Goal: Information Seeking & Learning: Learn about a topic

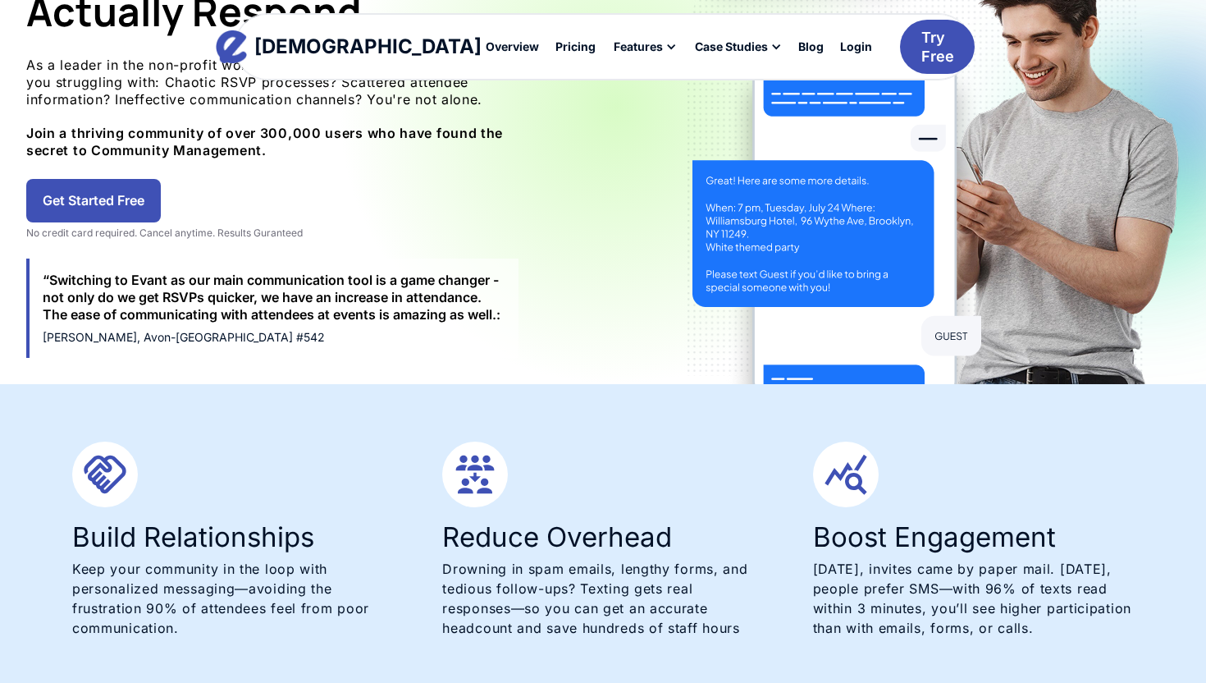
scroll to position [336, 0]
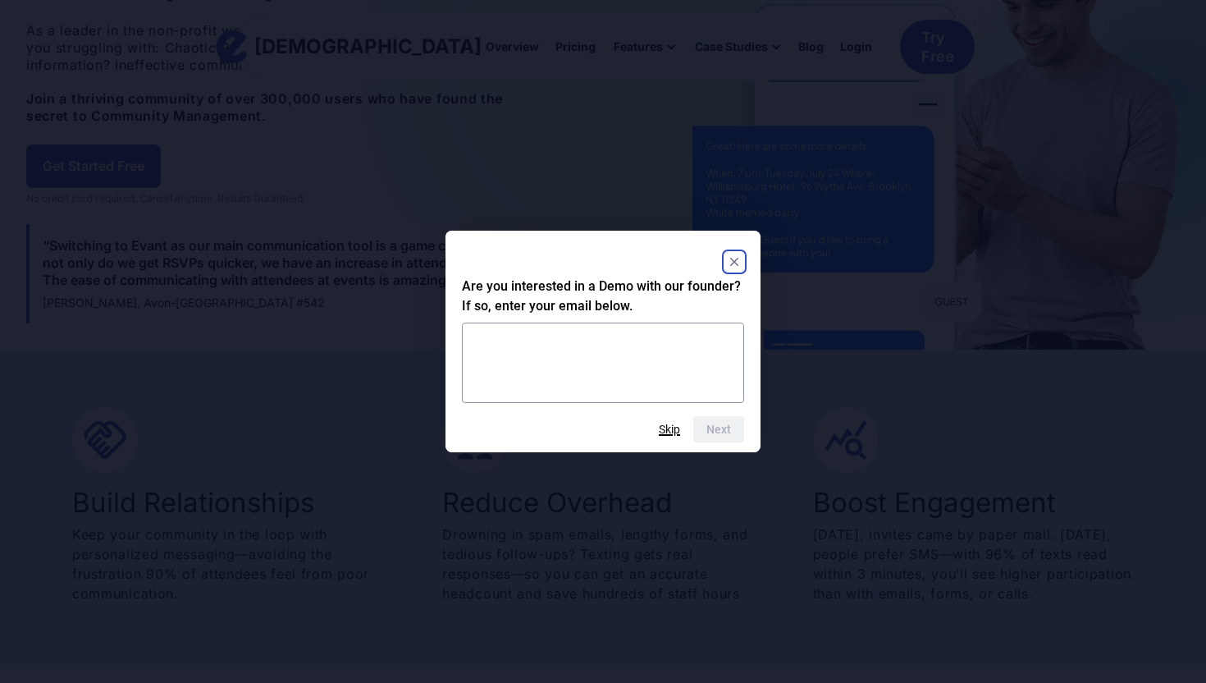
click at [670, 431] on button "Skip" at bounding box center [669, 429] width 21 height 13
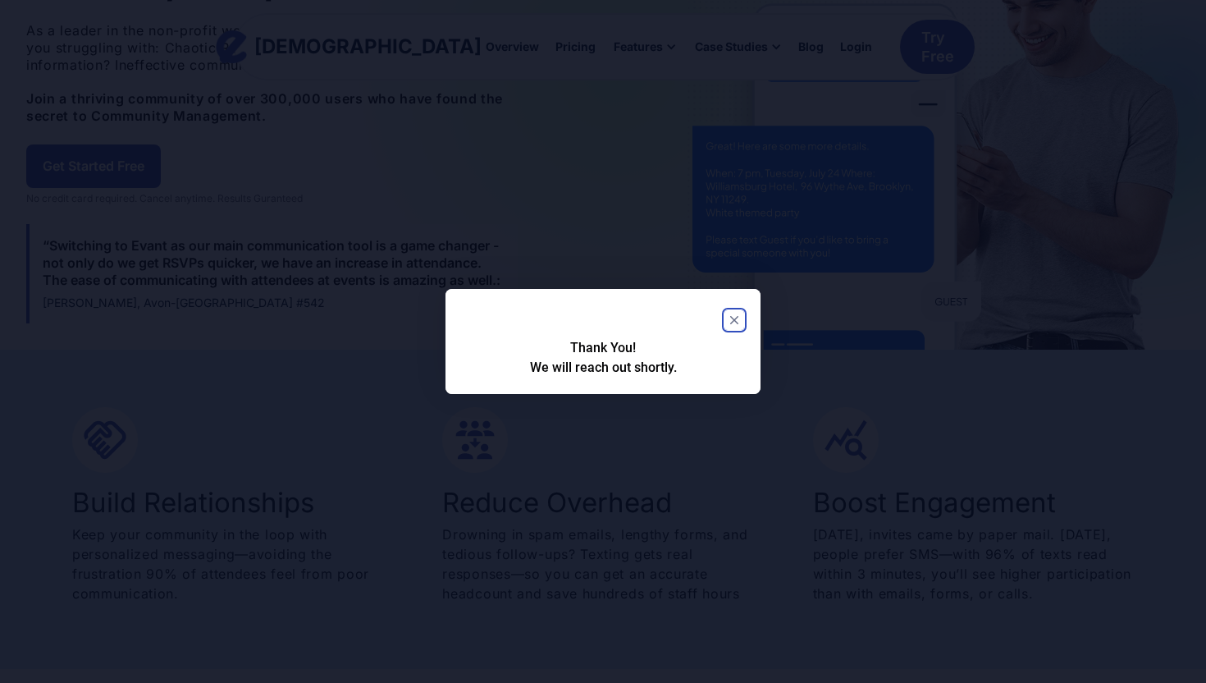
click at [737, 316] on icon "Close" at bounding box center [734, 320] width 8 height 8
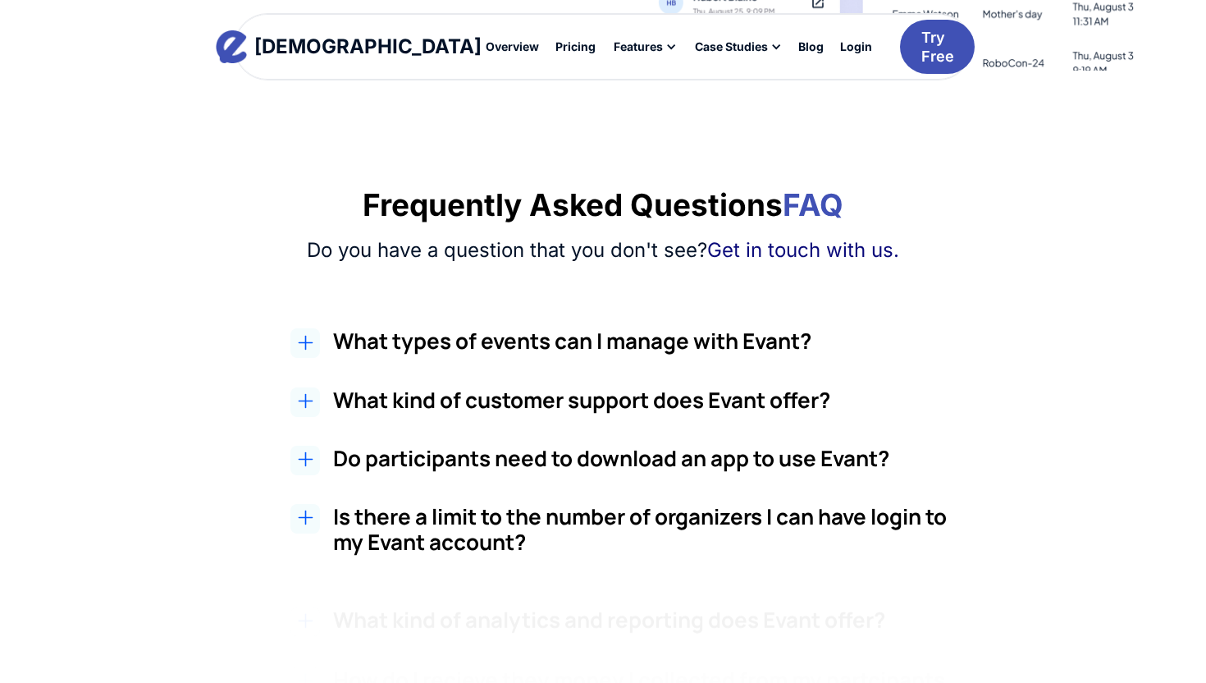
scroll to position [2630, 0]
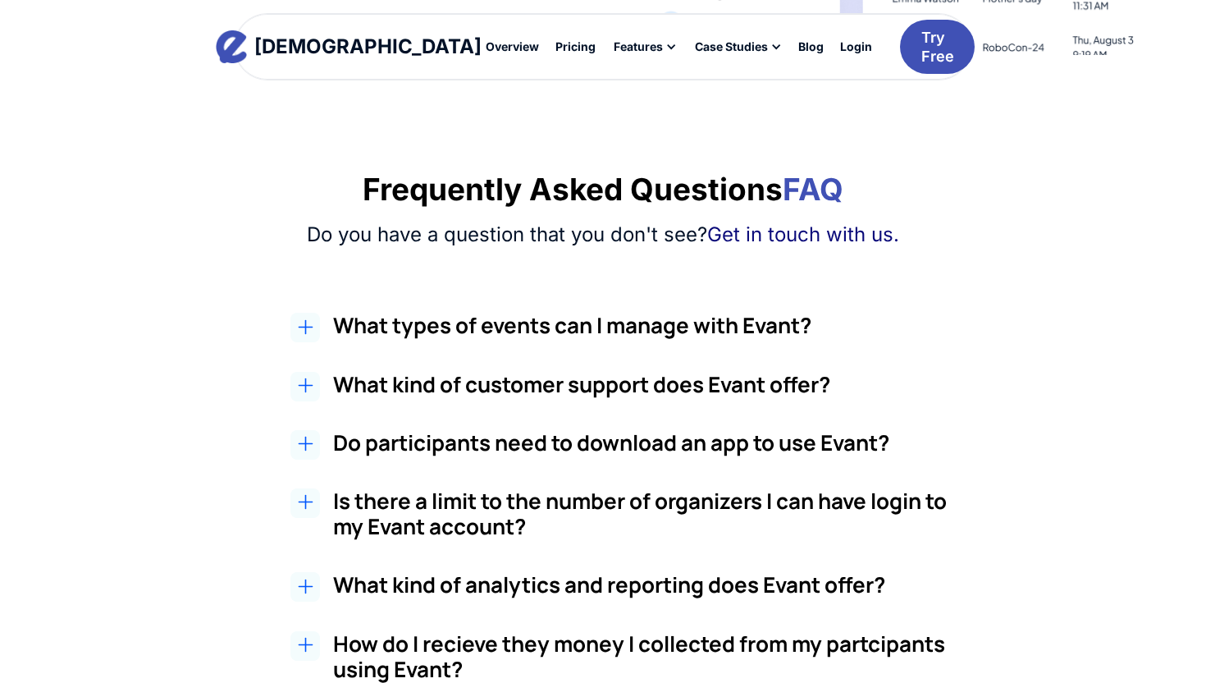
click at [314, 328] on div at bounding box center [305, 328] width 30 height 30
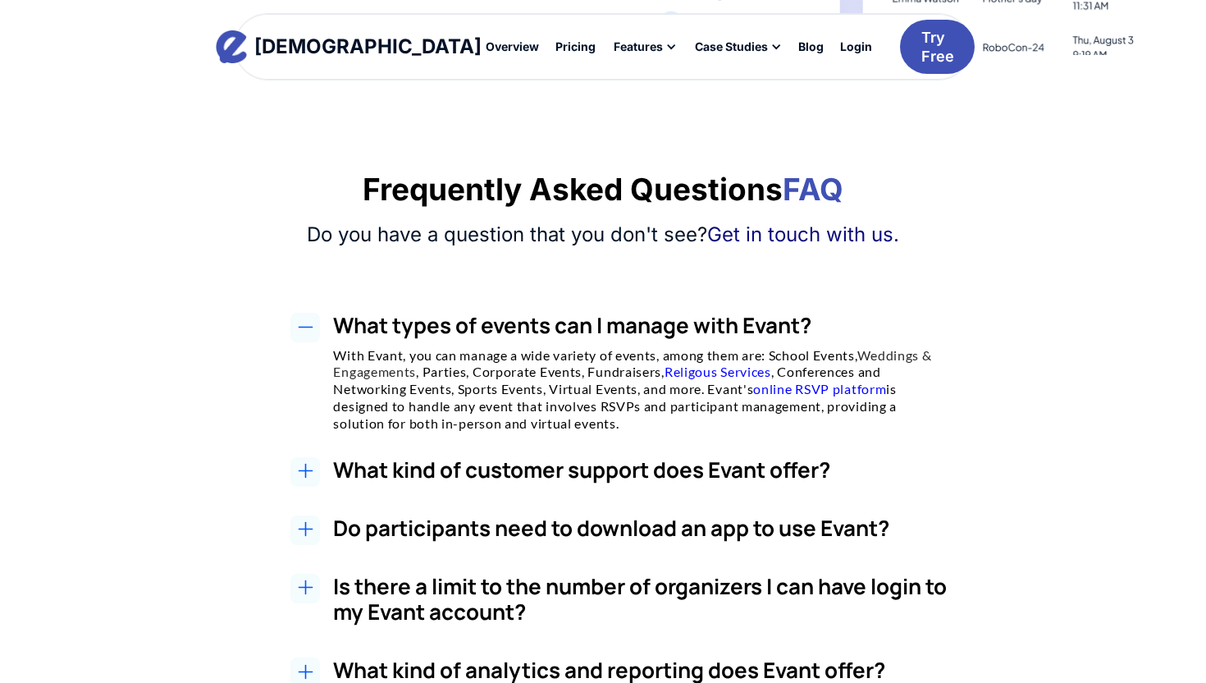
click at [910, 354] on link "Weddings & Engagements" at bounding box center [632, 363] width 598 height 33
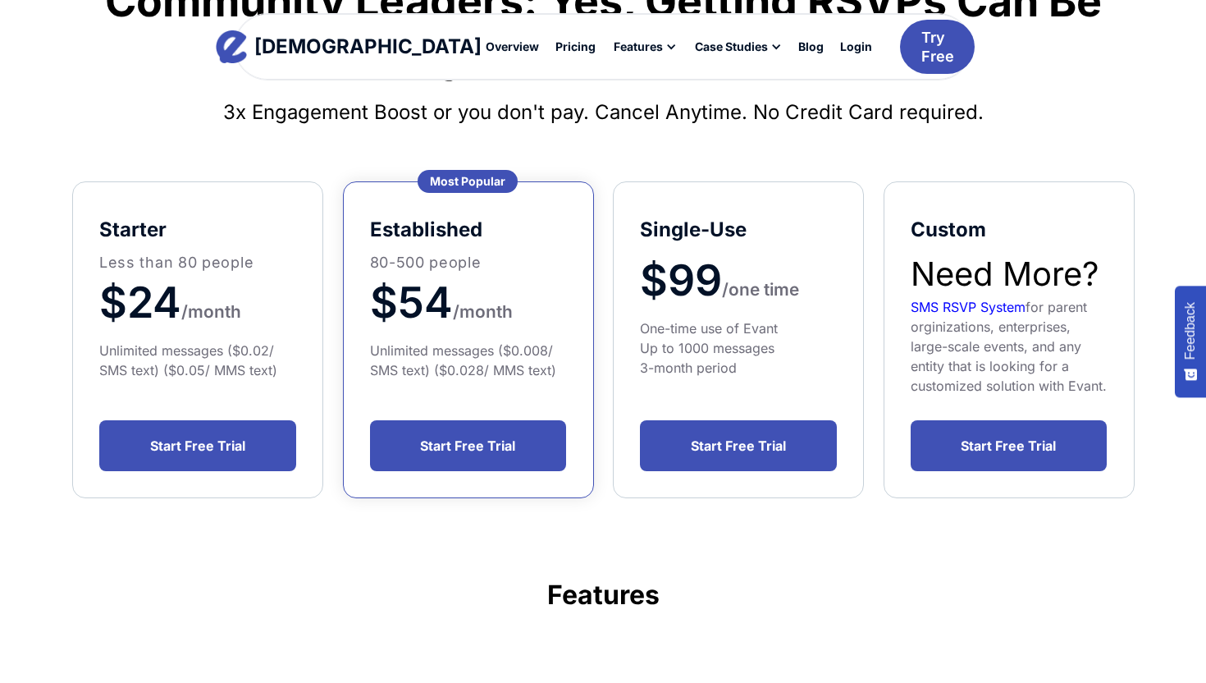
scroll to position [216, 0]
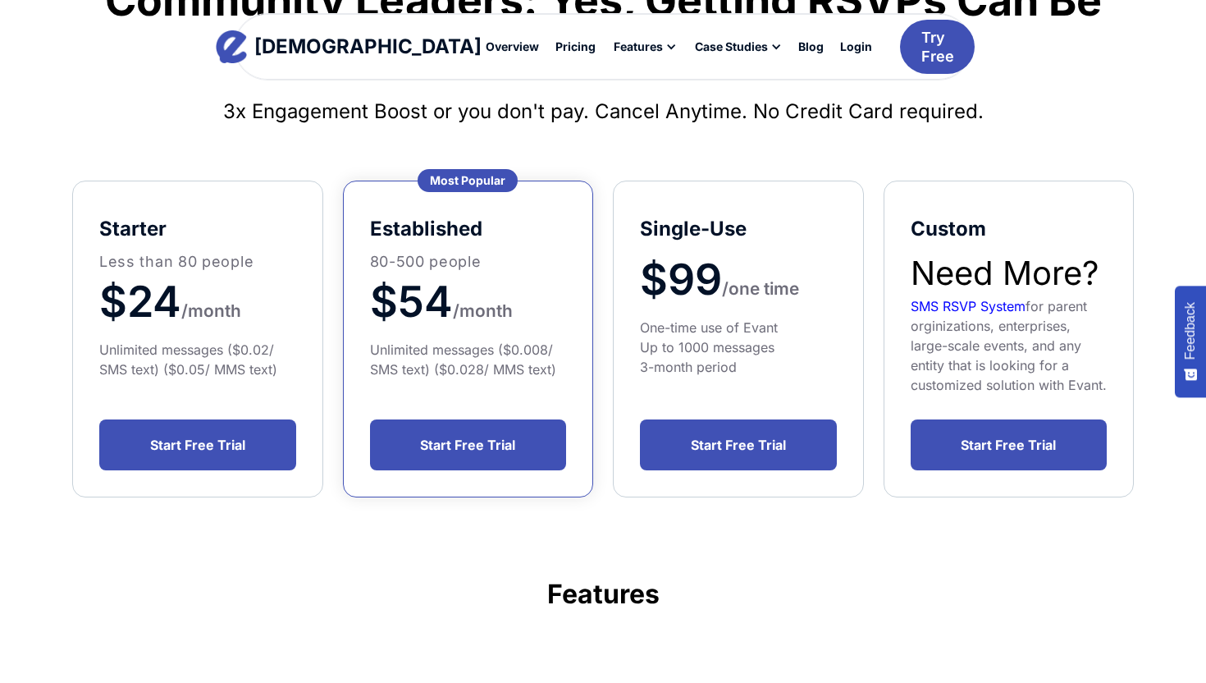
click at [459, 386] on div "established 80-500 people $54 / month Unlimited messages ($0.008/ SMS text) ($0…" at bounding box center [468, 339] width 251 height 317
click at [443, 242] on div "established 80-500 people $54 / month Unlimited messages ($0.008/ SMS text) ($0…" at bounding box center [468, 293] width 197 height 171
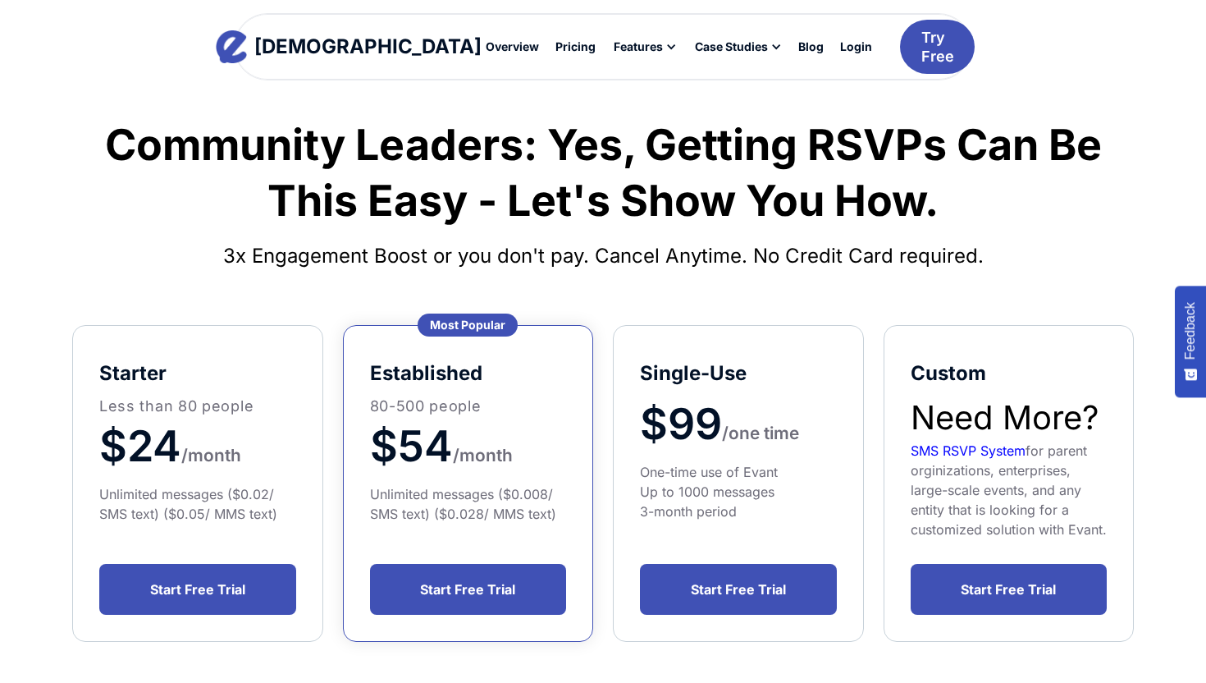
scroll to position [73, 0]
